Goal: Information Seeking & Learning: Learn about a topic

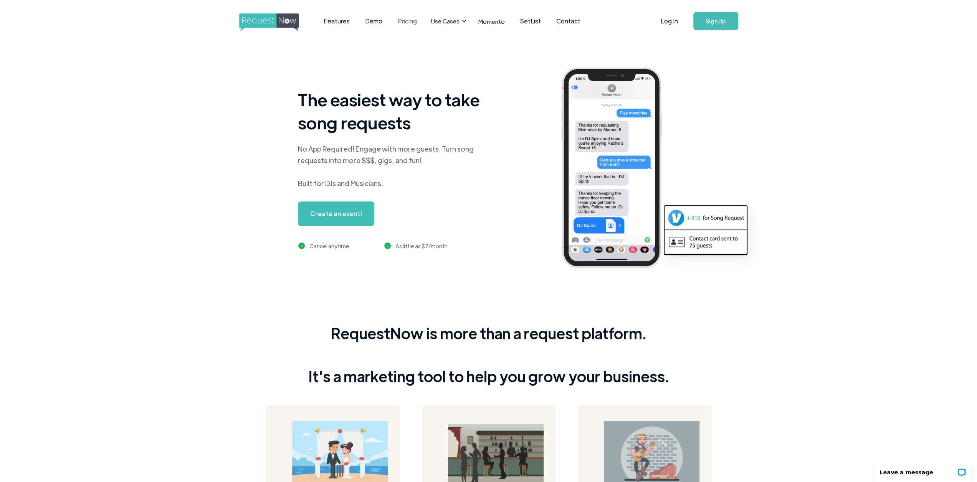
click at [408, 23] on link "Pricing" at bounding box center [407, 21] width 35 height 24
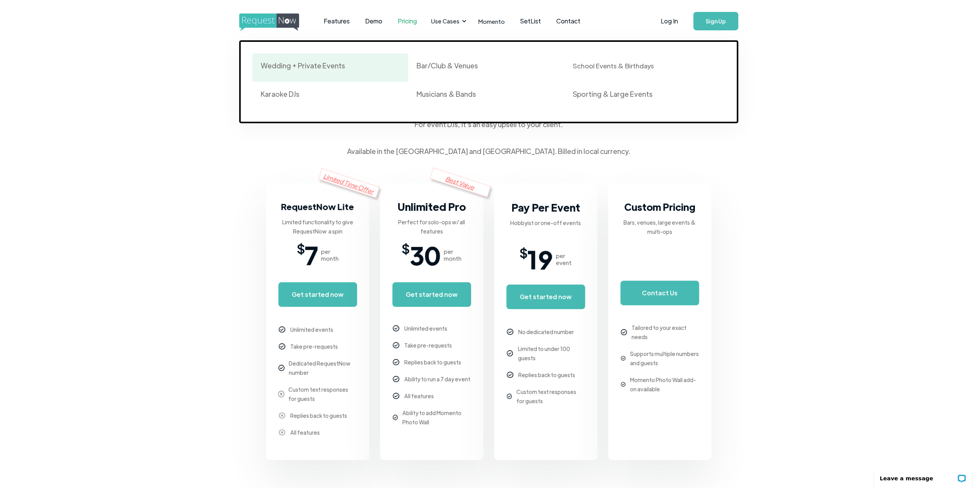
click at [346, 71] on div "Wedding + Private Events" at bounding box center [330, 67] width 139 height 13
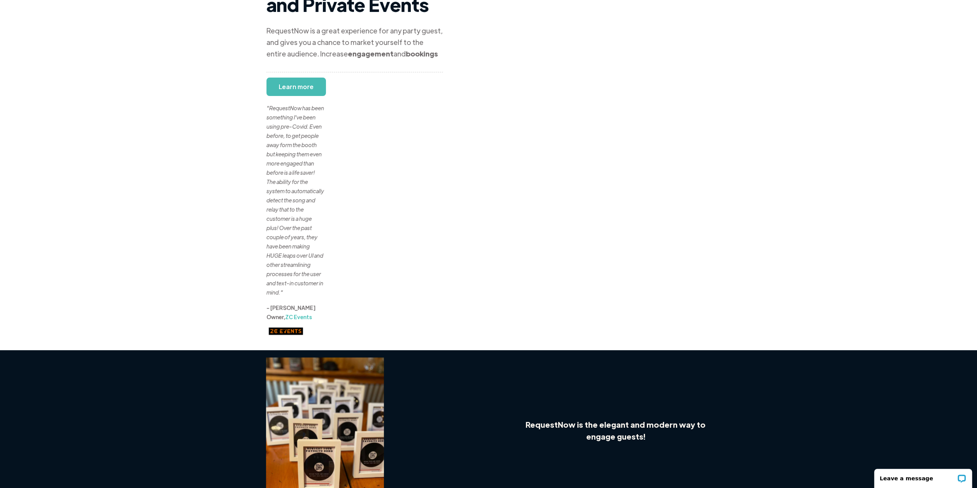
scroll to position [38, 0]
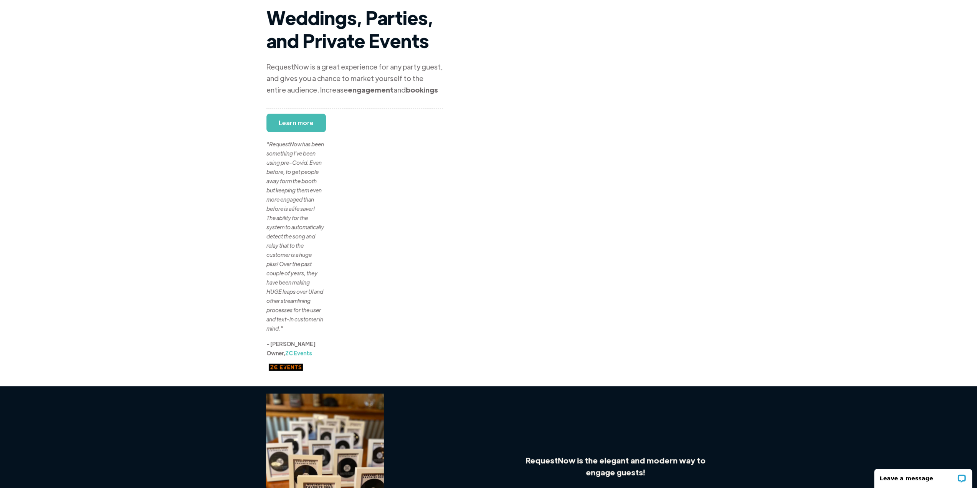
click at [286, 125] on div ""RequestNow has been something I've been using pre-Covid. Even before, to get p…" at bounding box center [295, 227] width 58 height 212
click at [297, 126] on div ""RequestNow has been something I've been using pre-Covid. Even before, to get p…" at bounding box center [295, 227] width 58 height 212
